Goal: Task Accomplishment & Management: Use online tool/utility

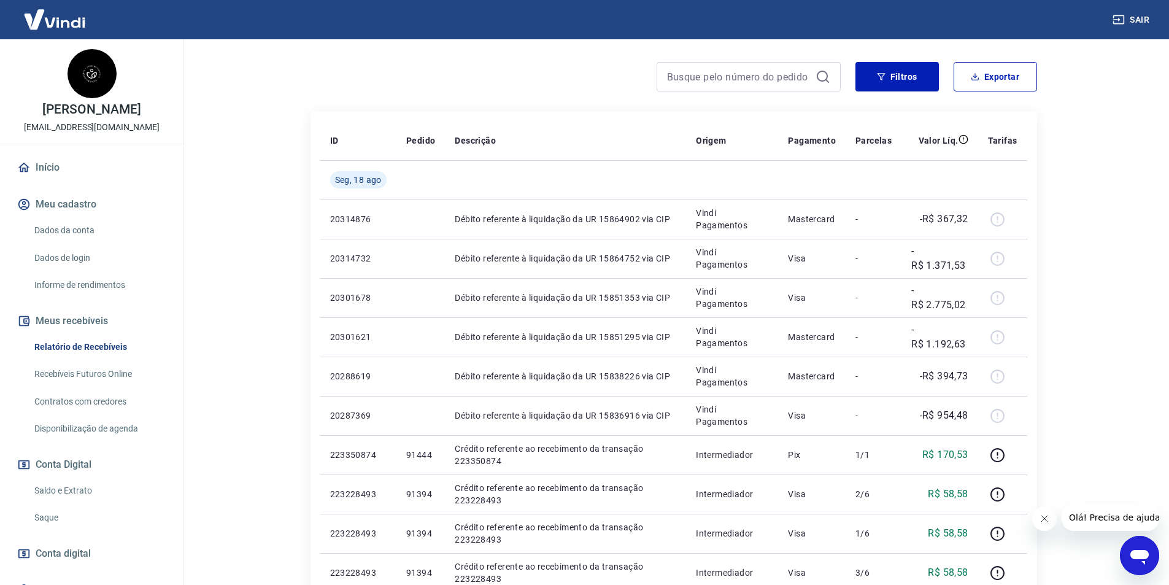
scroll to position [123, 0]
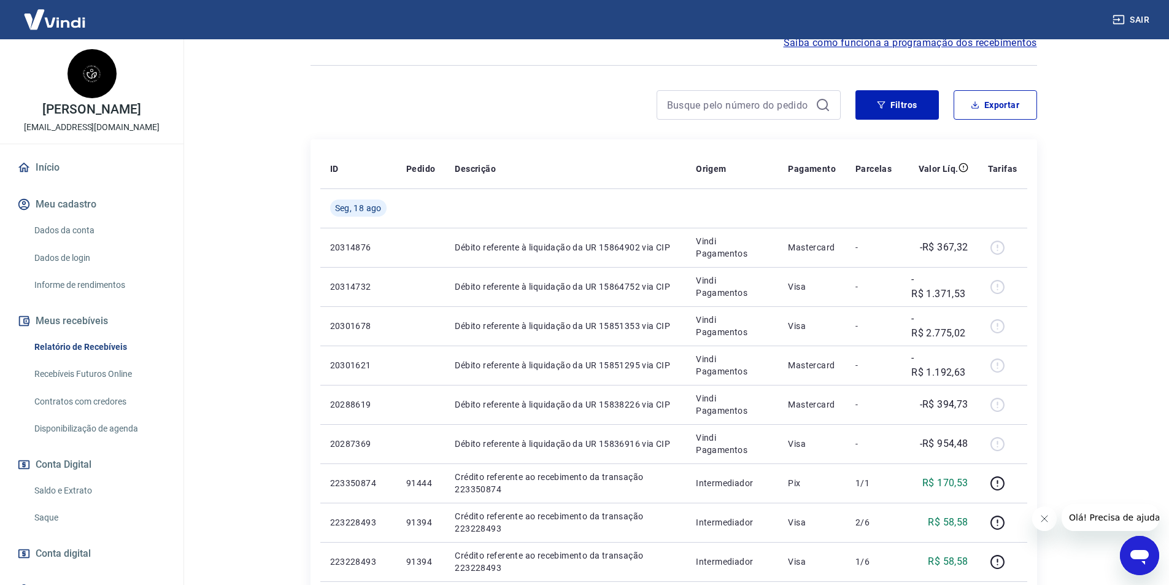
click at [98, 512] on link "Saque" at bounding box center [98, 517] width 139 height 25
